Goal: Task Accomplishment & Management: Use online tool/utility

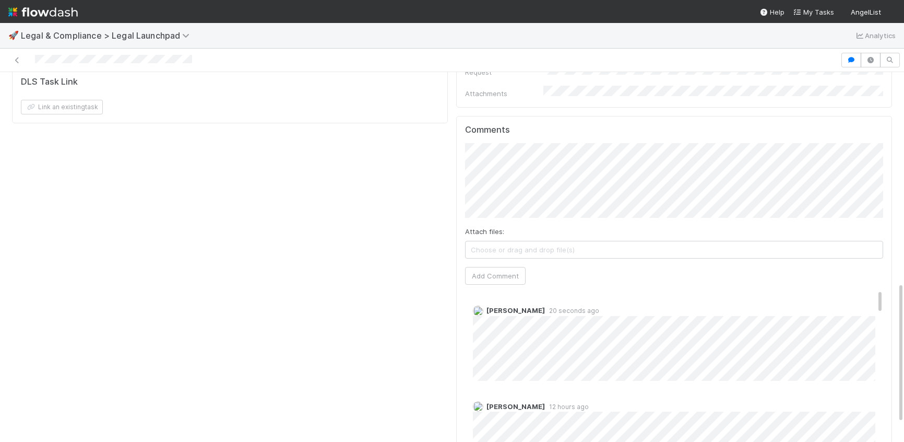
scroll to position [549, 0]
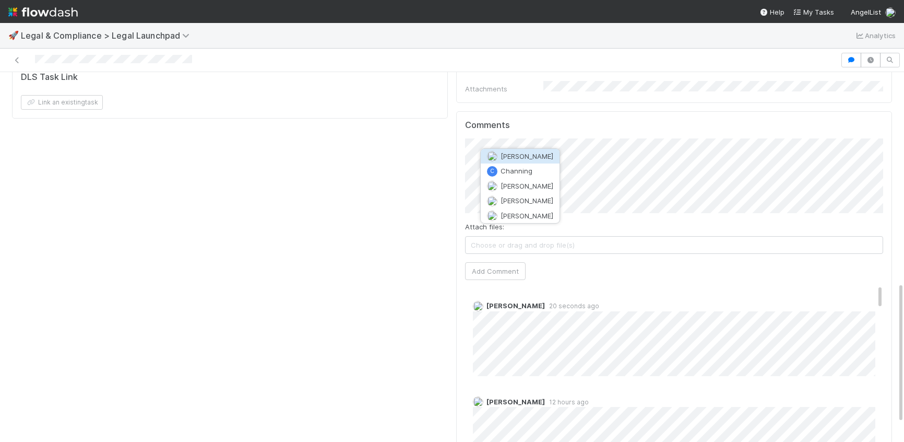
click at [527, 157] on span "Chanelle Blackie" at bounding box center [527, 156] width 53 height 8
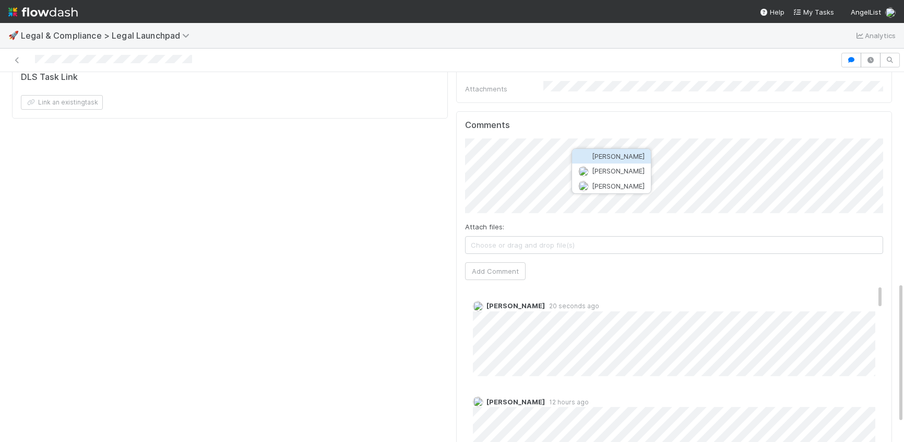
click at [610, 158] on span "Maranatha Kure" at bounding box center [618, 156] width 53 height 8
click at [477, 262] on button "Add Comment" at bounding box center [495, 271] width 61 height 18
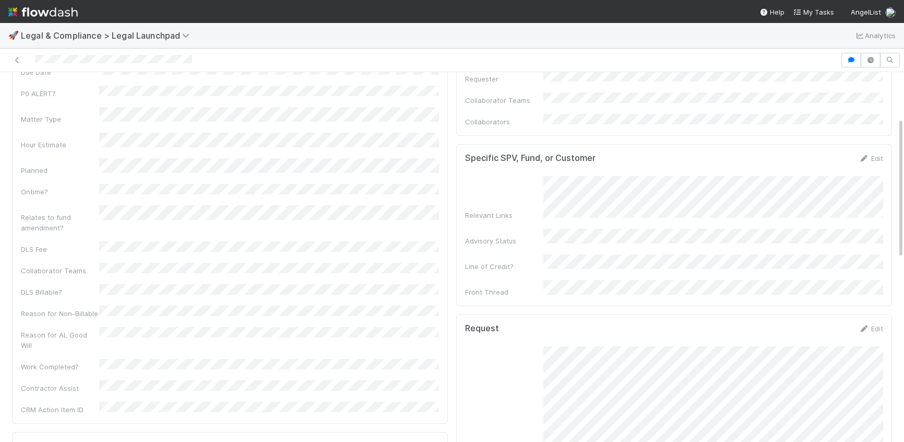
scroll to position [0, 0]
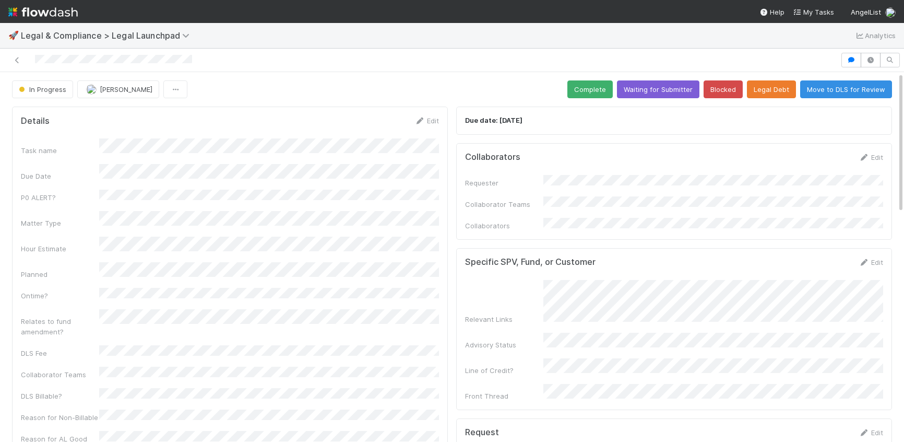
drag, startPoint x: 207, startPoint y: 60, endPoint x: 33, endPoint y: 61, distance: 173.8
click at [33, 61] on div at bounding box center [420, 60] width 832 height 15
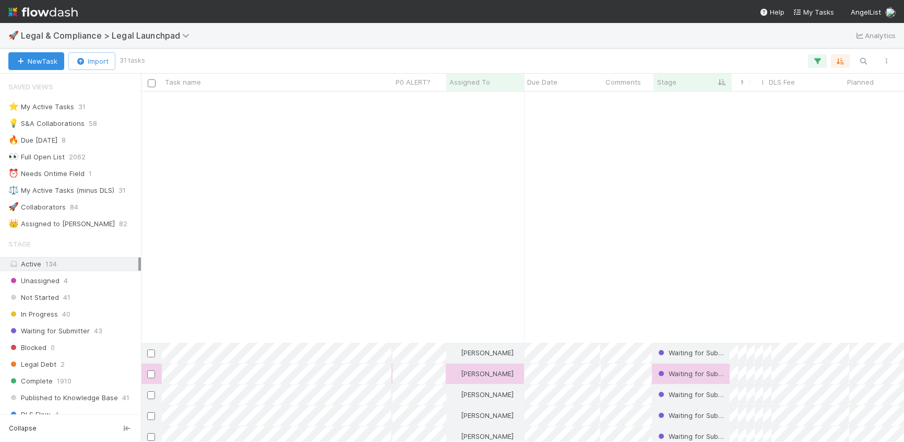
scroll to position [350, 763]
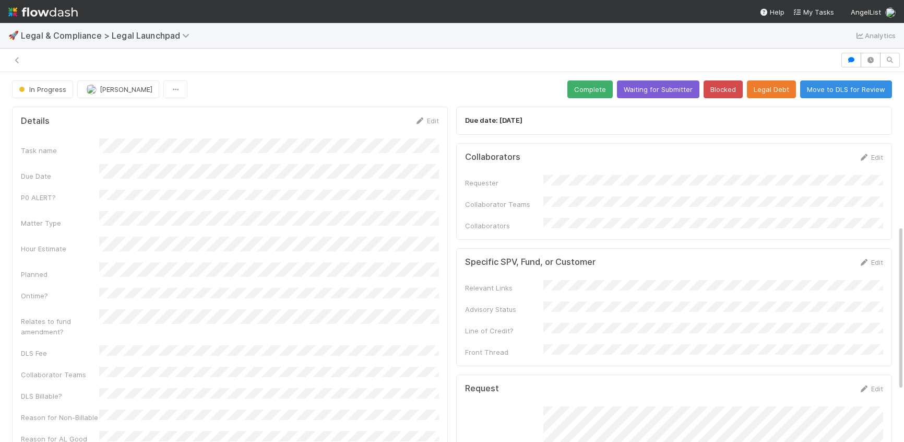
scroll to position [342, 0]
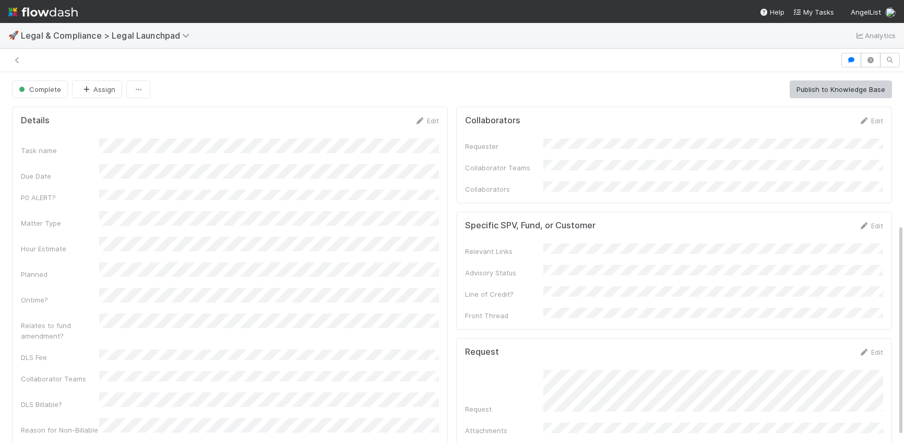
scroll to position [265, 0]
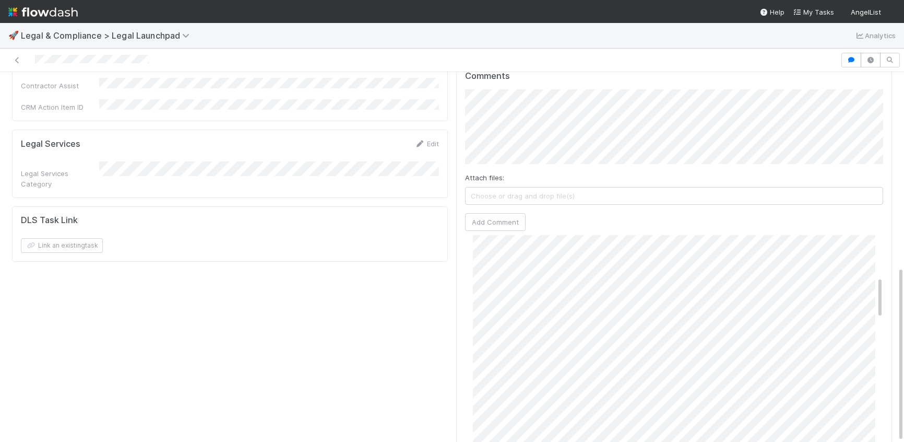
scroll to position [333, 0]
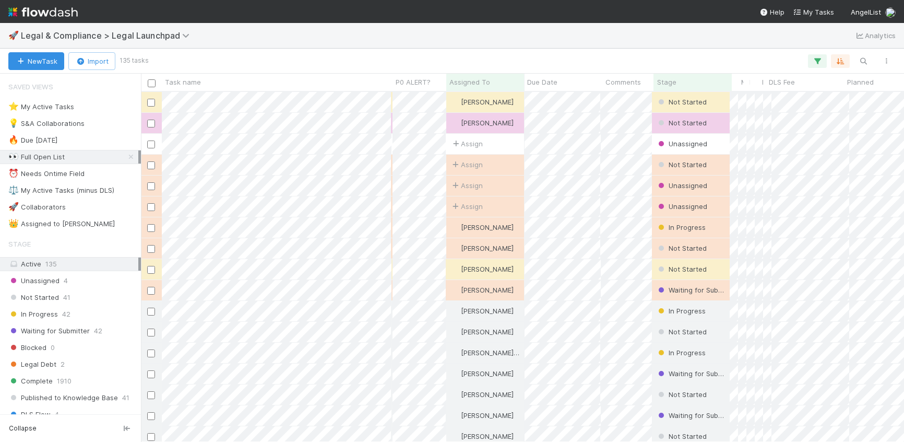
scroll to position [1, 1]
